Goal: Navigation & Orientation: Find specific page/section

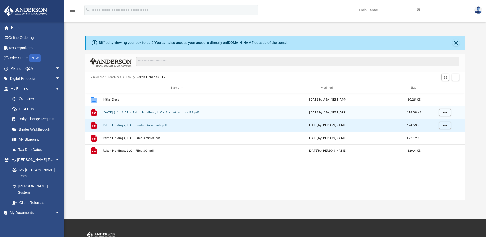
scroll to position [113, 376]
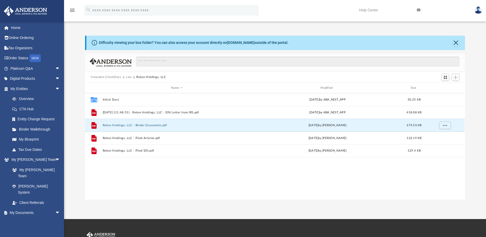
click at [127, 77] on button "Law" at bounding box center [129, 77] width 6 height 5
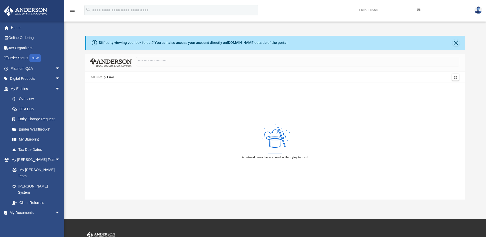
click at [95, 75] on button "All Files" at bounding box center [97, 77] width 12 height 5
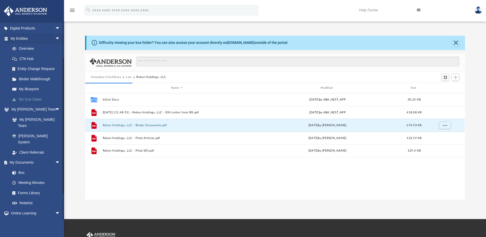
scroll to position [51, 0]
click at [25, 166] on link "Box" at bounding box center [37, 171] width 61 height 10
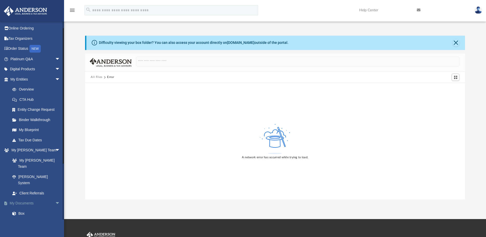
scroll to position [0, 0]
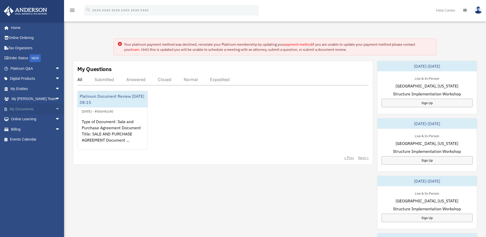
click at [47, 111] on link "My Documents arrow_drop_down" at bounding box center [36, 109] width 64 height 10
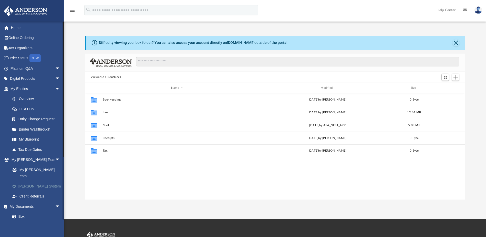
scroll to position [113, 376]
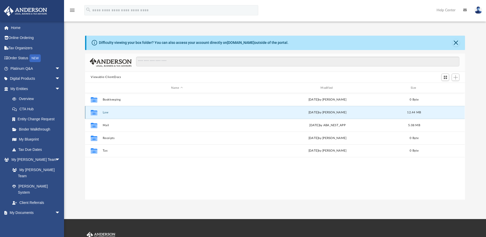
click at [106, 113] on button "Law" at bounding box center [177, 112] width 148 height 3
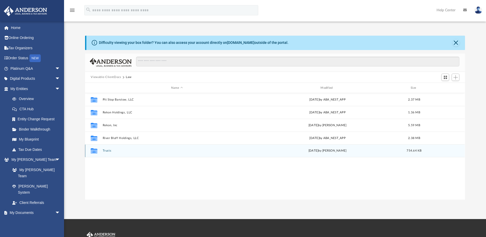
click at [105, 151] on button "Trusts" at bounding box center [177, 150] width 148 height 3
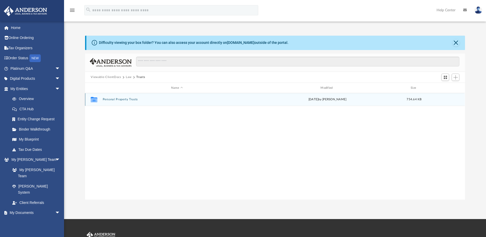
click at [119, 100] on button "Personal Property Trusts" at bounding box center [177, 99] width 148 height 3
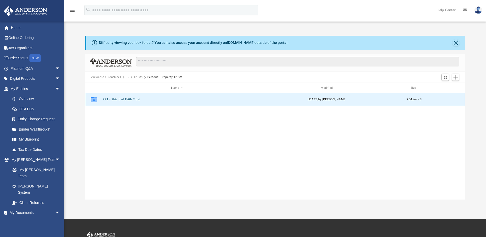
click at [119, 100] on button "PPT - Shield of Faith Trust" at bounding box center [177, 99] width 148 height 3
click at [148, 100] on button "2025.02.11 - Signed Trust Docs (Shield of Faith Trust).pdf" at bounding box center [177, 99] width 148 height 3
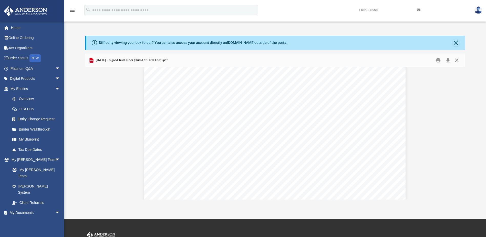
scroll to position [6359, 0]
click at [25, 217] on link "Box" at bounding box center [37, 222] width 61 height 10
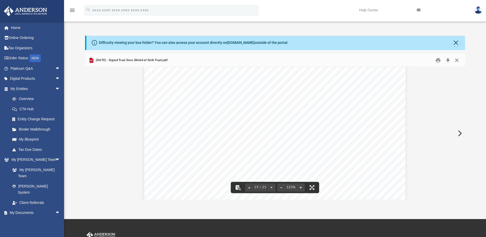
click at [457, 62] on button "Close" at bounding box center [456, 60] width 9 height 8
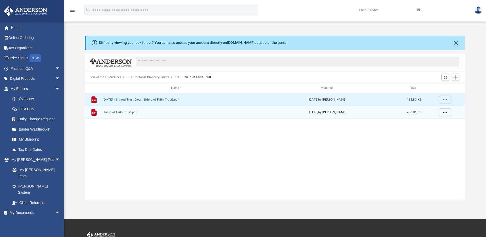
click at [122, 113] on button "Shield of Faith Trust.pdf" at bounding box center [177, 112] width 148 height 3
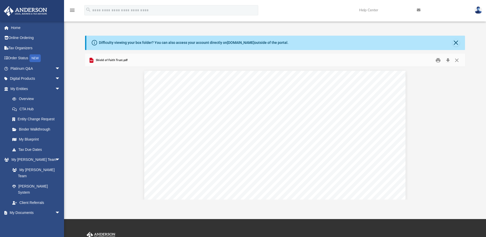
scroll to position [2074, 0]
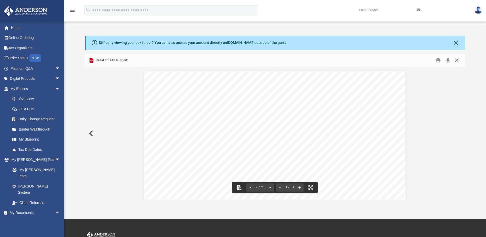
click at [454, 59] on button "Close" at bounding box center [456, 60] width 9 height 8
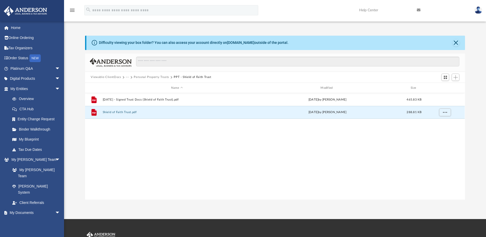
click at [155, 78] on button "Personal Property Trusts" at bounding box center [151, 77] width 35 height 5
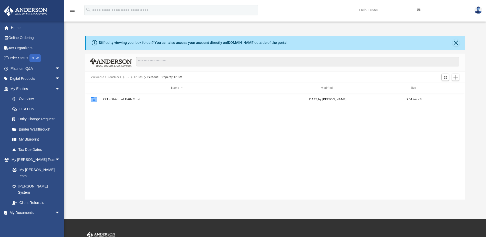
click at [136, 75] on button "Trusts" at bounding box center [138, 77] width 9 height 5
click at [128, 77] on button "Law" at bounding box center [129, 77] width 6 height 5
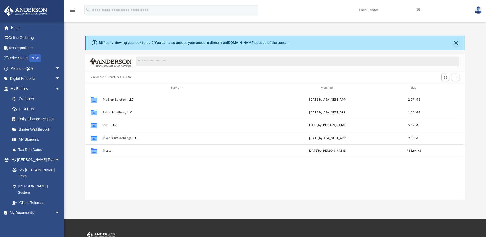
click at [114, 78] on button "Viewable-ClientDocs" at bounding box center [106, 77] width 30 height 5
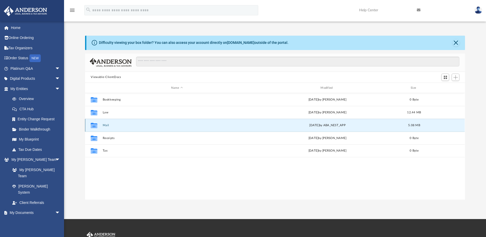
click at [107, 124] on button "Mail" at bounding box center [177, 124] width 148 height 3
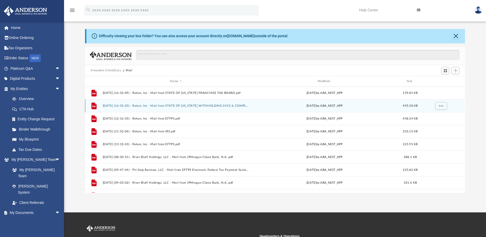
scroll to position [0, 0]
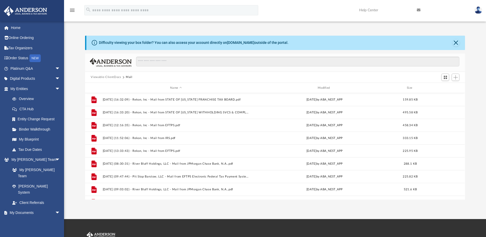
click at [116, 76] on button "Viewable-ClientDocs" at bounding box center [106, 77] width 30 height 5
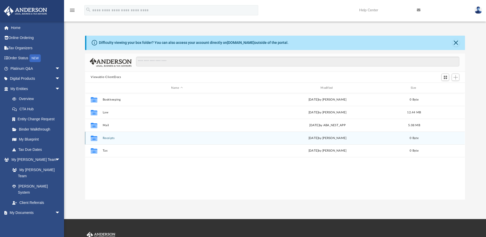
click at [111, 139] on button "Receipts" at bounding box center [177, 137] width 148 height 3
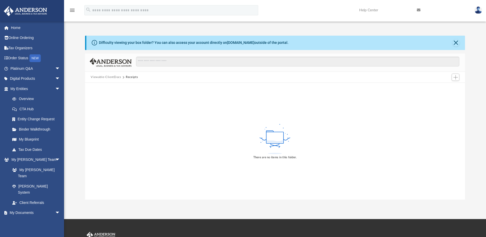
click at [118, 77] on button "Viewable-ClientDocs" at bounding box center [106, 77] width 30 height 5
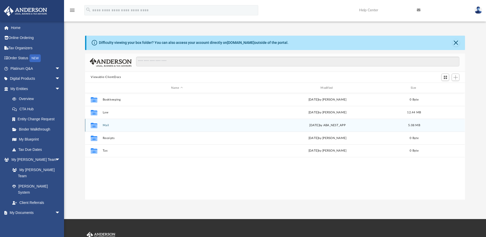
scroll to position [113, 376]
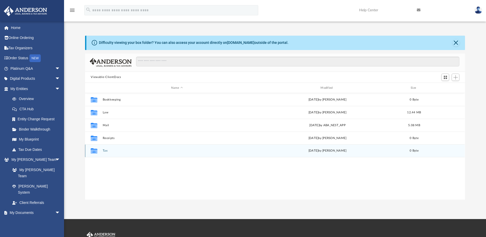
click at [108, 150] on button "Tax" at bounding box center [177, 150] width 148 height 3
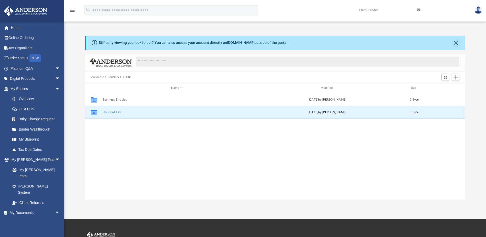
click at [114, 111] on button "Personal Tax" at bounding box center [177, 112] width 148 height 3
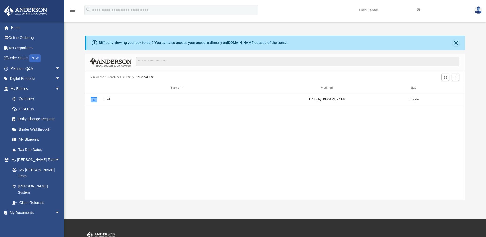
click at [128, 77] on button "Tax" at bounding box center [128, 77] width 5 height 5
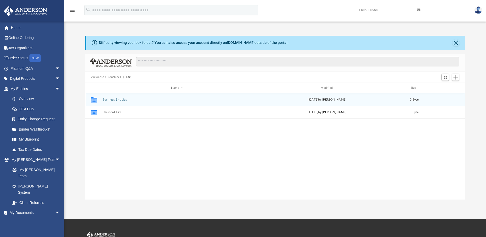
click at [108, 100] on button "Business Entities" at bounding box center [177, 99] width 148 height 3
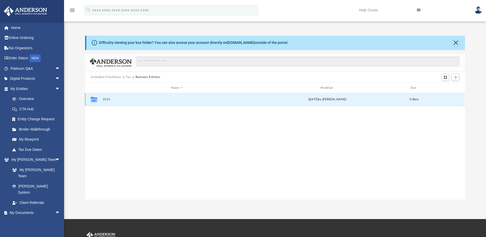
click at [108, 100] on button "2024" at bounding box center [177, 99] width 148 height 3
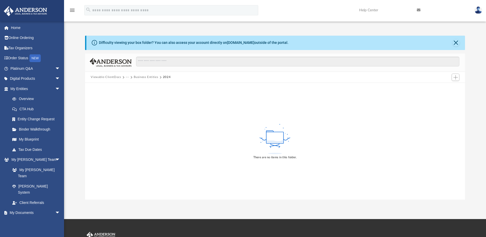
click at [103, 77] on button "Viewable-ClientDocs" at bounding box center [106, 77] width 30 height 5
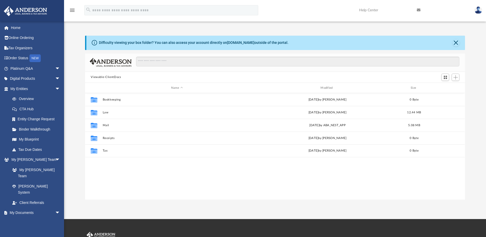
click at [103, 77] on button "Viewable-ClientDocs" at bounding box center [106, 77] width 30 height 5
